Goal: Task Accomplishment & Management: Manage account settings

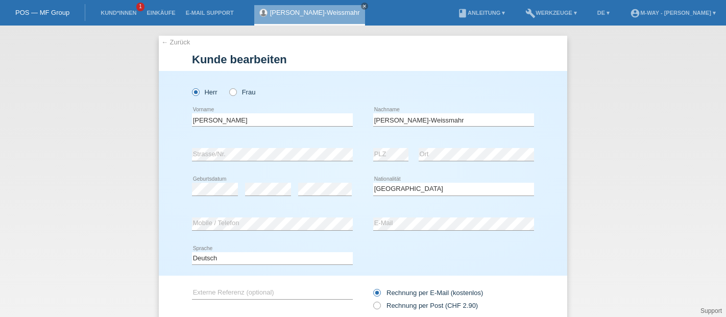
select select "CH"
click at [102, 16] on li "Kund*innen 1" at bounding box center [118, 13] width 46 height 26
click at [128, 9] on li "Kund*innen 1" at bounding box center [118, 13] width 46 height 26
click at [118, 17] on li "Kund*innen 1" at bounding box center [118, 13] width 46 height 26
click at [118, 11] on link "Kund*innen" at bounding box center [118, 13] width 46 height 6
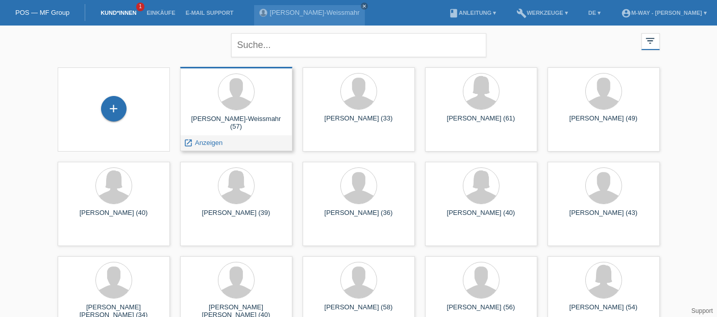
click at [209, 119] on div "[PERSON_NAME]-Weissmahr (57)" at bounding box center [236, 123] width 96 height 16
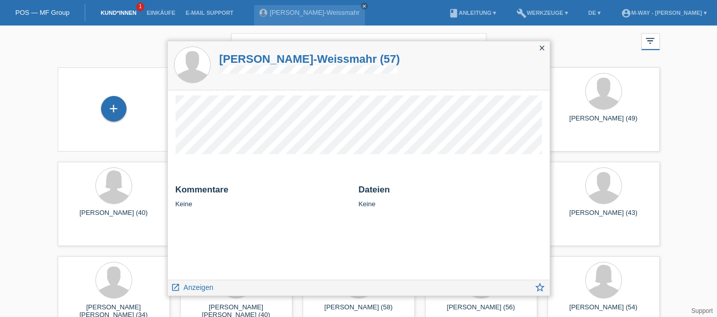
click at [542, 49] on icon "close" at bounding box center [543, 48] width 8 height 8
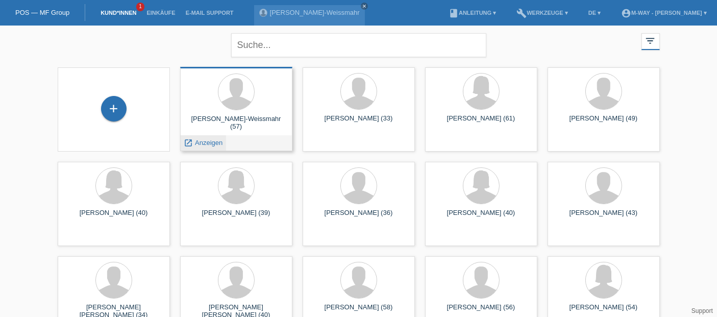
click at [199, 147] on div "launch Anzeigen" at bounding box center [204, 142] width 46 height 15
click at [201, 144] on span "Anzeigen" at bounding box center [209, 143] width 28 height 8
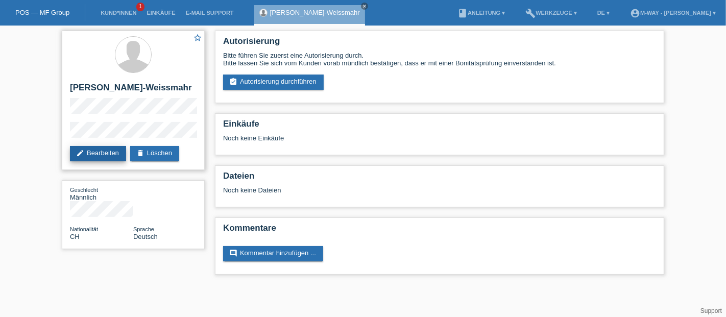
click at [96, 151] on link "edit Bearbeiten" at bounding box center [98, 153] width 56 height 15
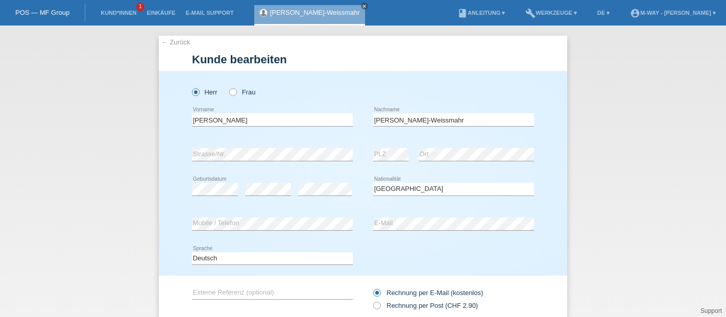
select select "CH"
